Goal: Ask a question

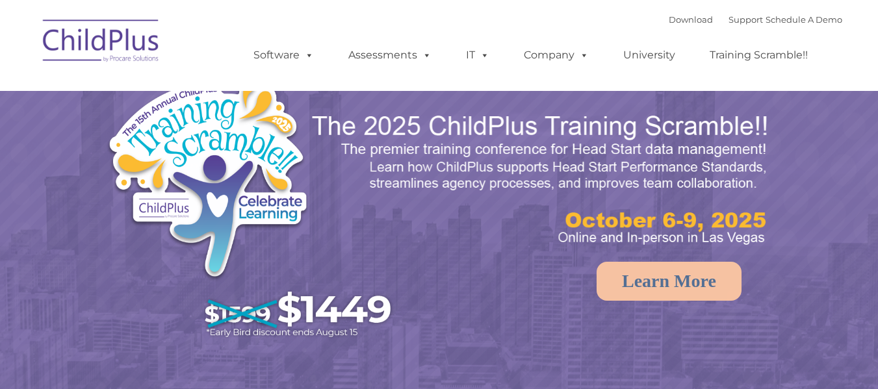
select select "MEDIUM"
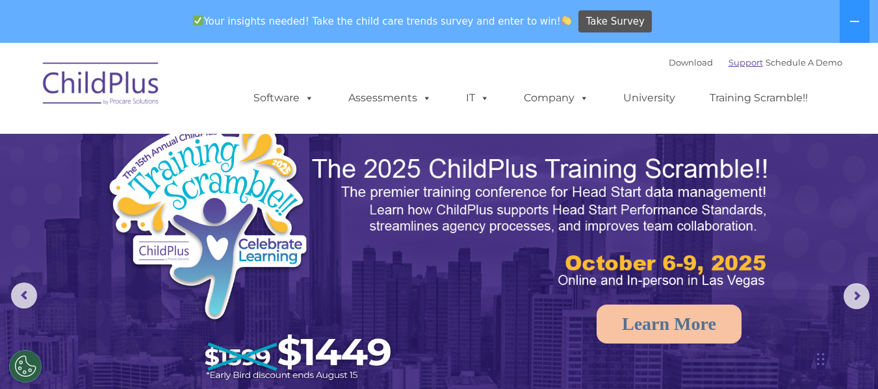
click at [731, 62] on link "Support" at bounding box center [746, 62] width 34 height 10
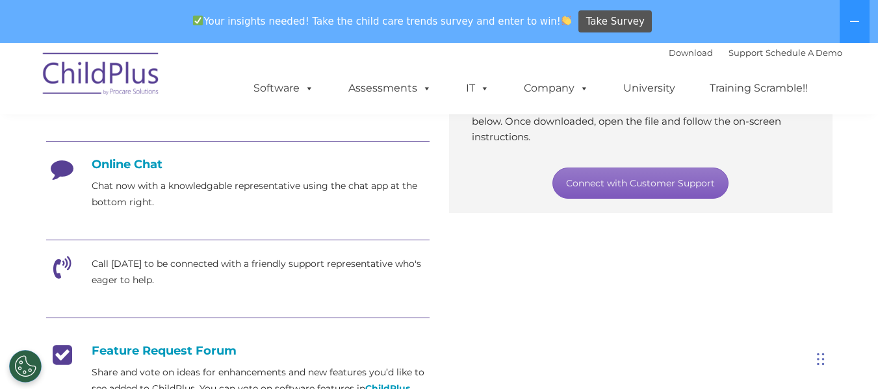
scroll to position [325, 0]
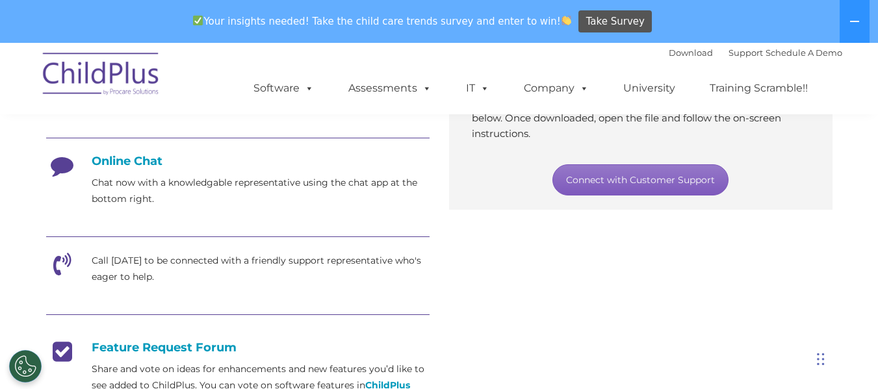
click at [660, 179] on link "Connect with Customer Support" at bounding box center [640, 179] width 176 height 31
